Goal: Transaction & Acquisition: Purchase product/service

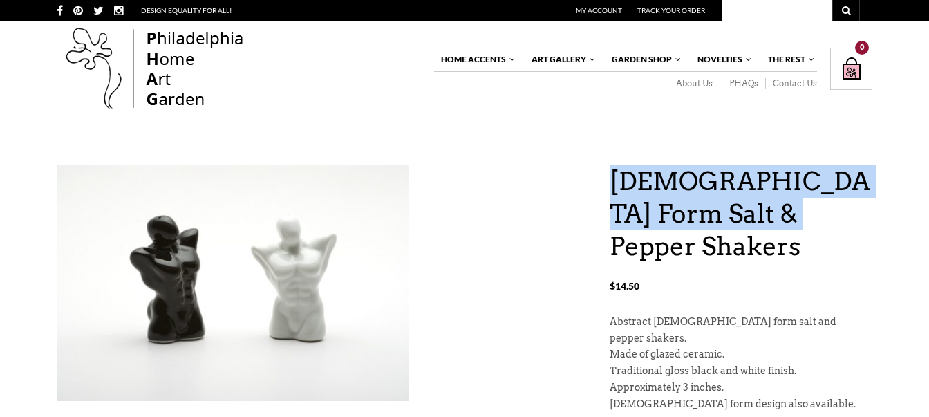
drag, startPoint x: 818, startPoint y: 205, endPoint x: 613, endPoint y: 182, distance: 205.9
click at [612, 182] on h1 "[DEMOGRAPHIC_DATA] Form Salt & Pepper Shakers" at bounding box center [741, 213] width 263 height 97
copy h1 "[DEMOGRAPHIC_DATA] Form Salt & Pepper Shakers"
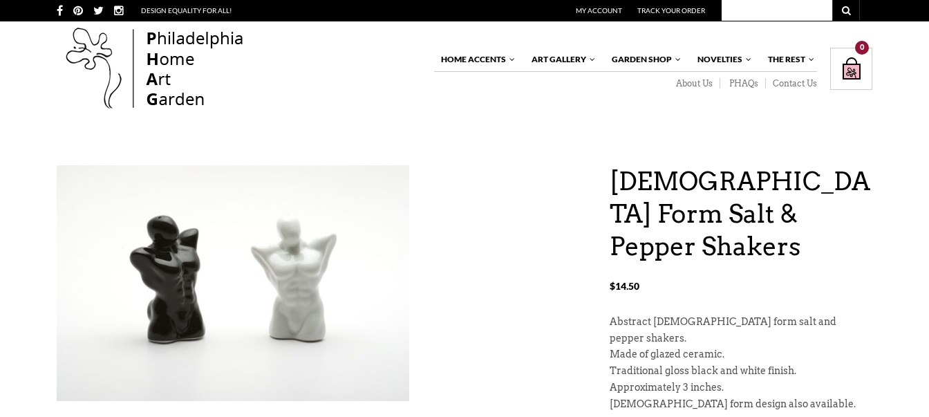
click at [803, 8] on input "text" at bounding box center [777, 10] width 111 height 21
type input "salt and pepper shakers"
click at [832, 0] on button "submit" at bounding box center [846, 10] width 28 height 21
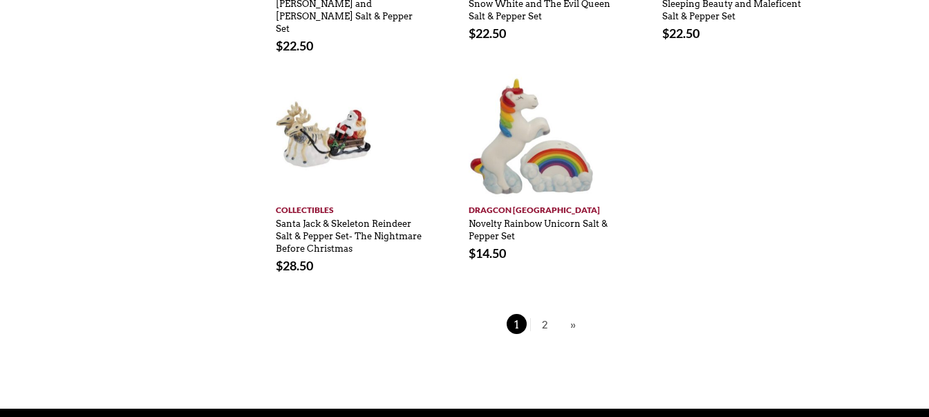
scroll to position [1016, 0]
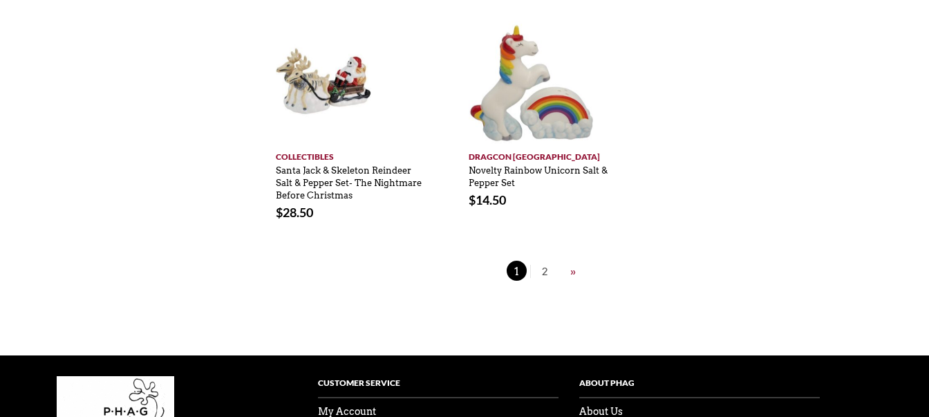
click at [569, 263] on link "»" at bounding box center [573, 271] width 12 height 17
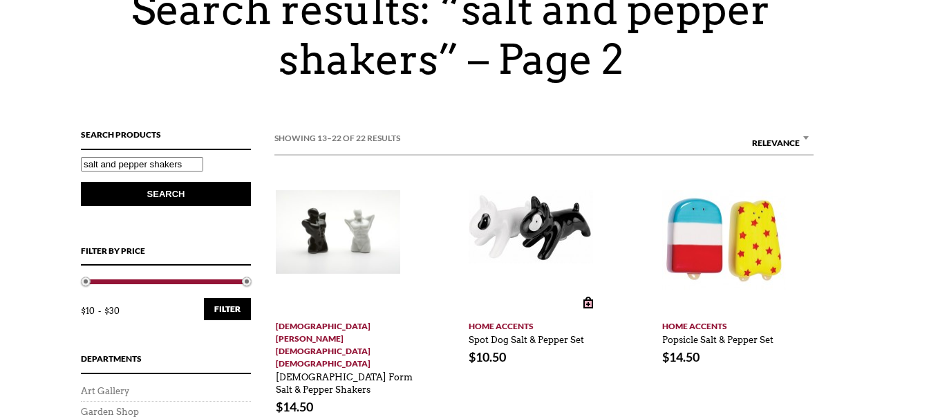
scroll to position [218, 0]
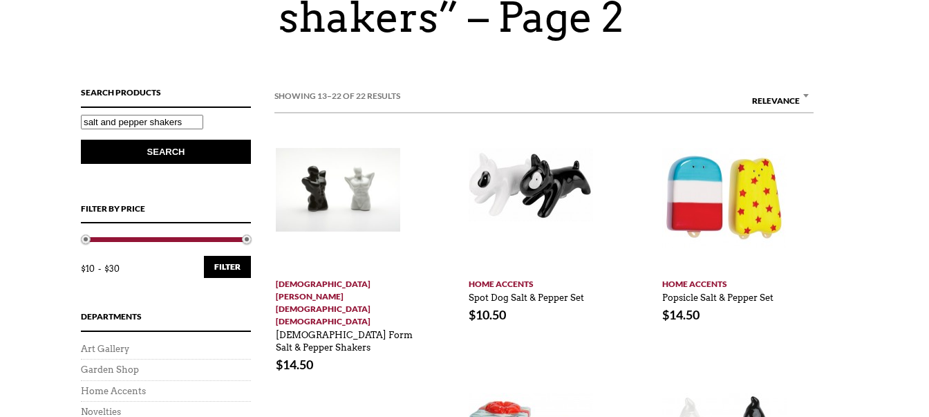
drag, startPoint x: 273, startPoint y: 280, endPoint x: 259, endPoint y: 276, distance: 14.4
click at [259, 276] on div "Search Products Search for: salt and pepper shakers Search Filter by price Min …" at bounding box center [176, 278] width 191 height 385
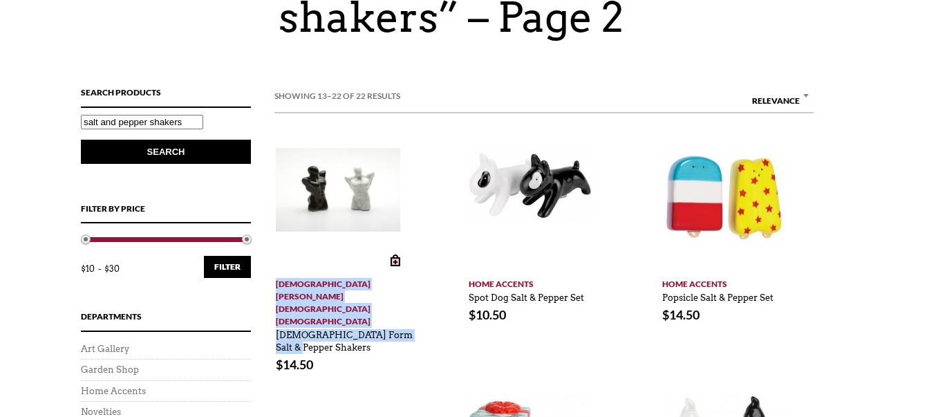
drag, startPoint x: 429, startPoint y: 295, endPoint x: 274, endPoint y: 281, distance: 156.2
click at [274, 281] on div "Add to cart Gay Gay Gay Male Form Salt & Pepper Shakers No reviews $ 14.50" at bounding box center [350, 260] width 193 height 224
copy div "Gay Gay Gay Male Form Salt & Pepper Shakers"
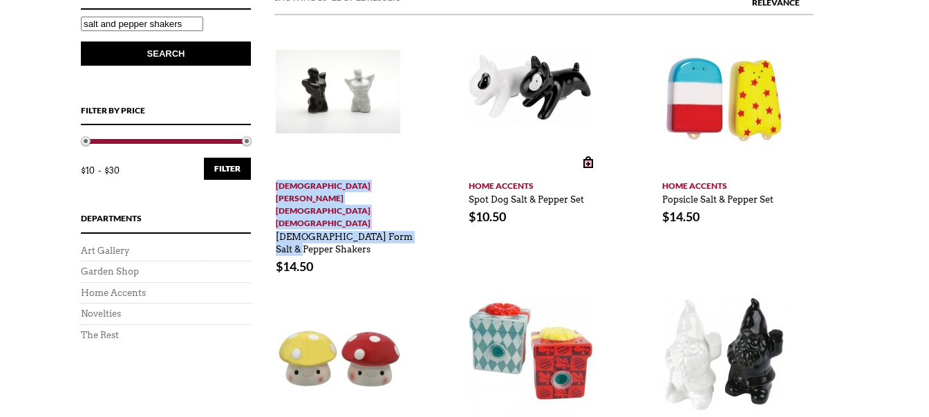
scroll to position [290, 0]
